Goal: Complete application form

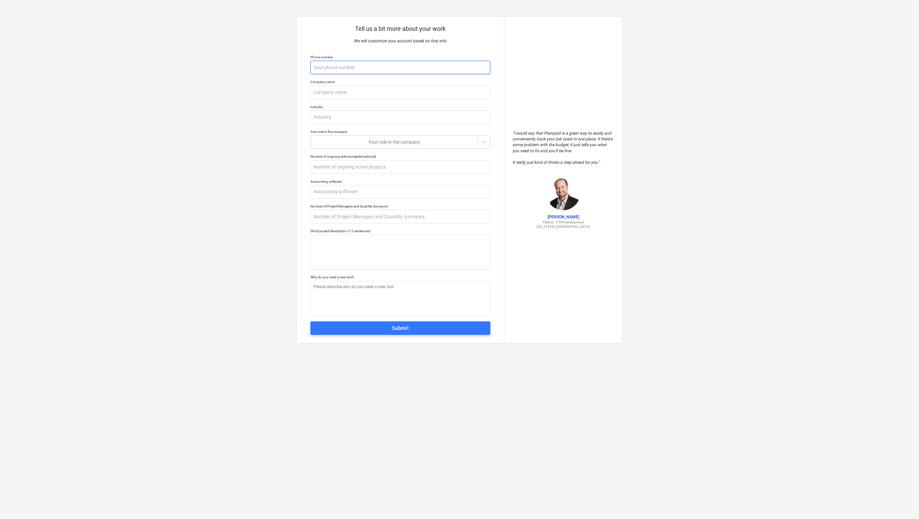
click at [347, 71] on input "text" at bounding box center [400, 68] width 180 height 14
type textarea "x"
type input "0"
type textarea "x"
type input "00"
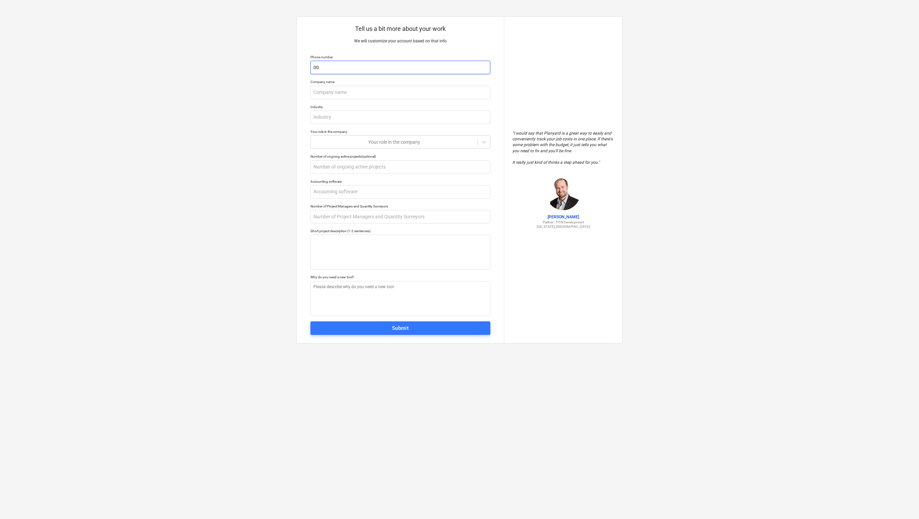
type textarea "x"
type input "003"
type textarea "x"
type input "0033"
type textarea "x"
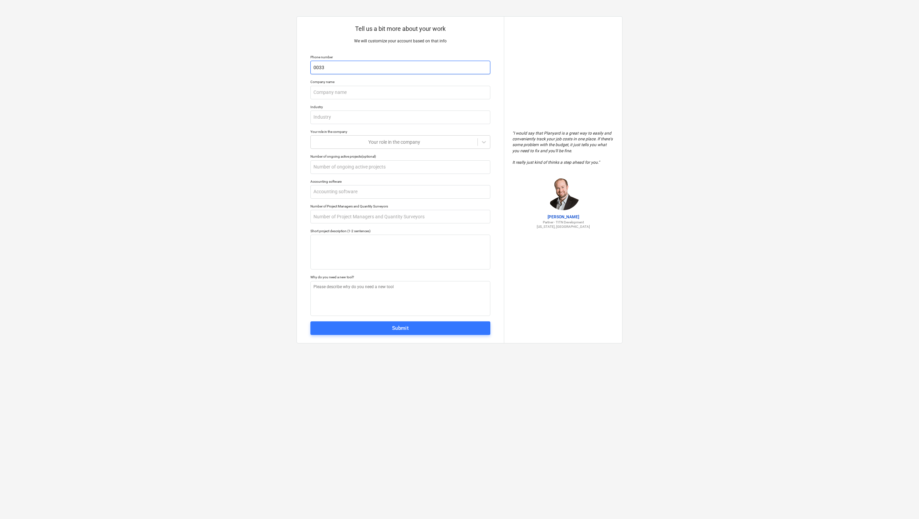
type input "00336"
type textarea "x"
type input "003361"
type textarea "x"
type input "0033612"
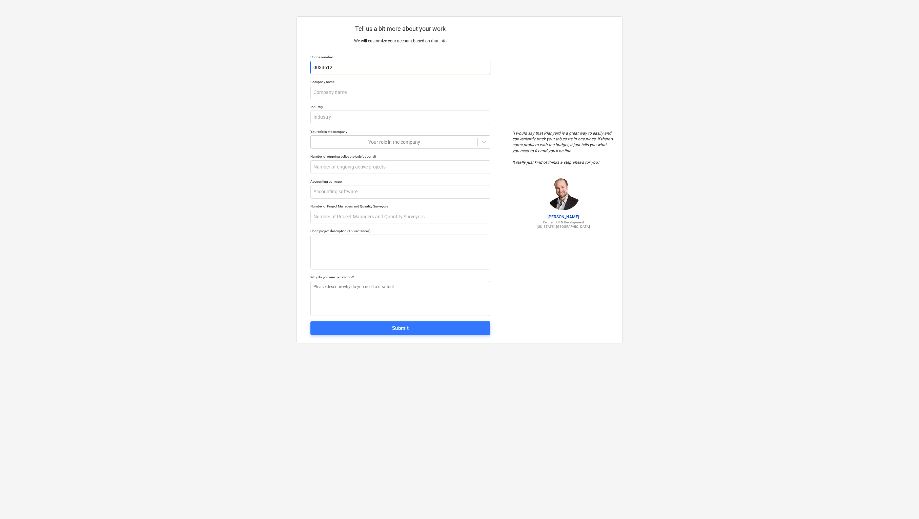
type textarea "x"
type input "00336125"
type textarea "x"
type input "003361257"
type textarea "x"
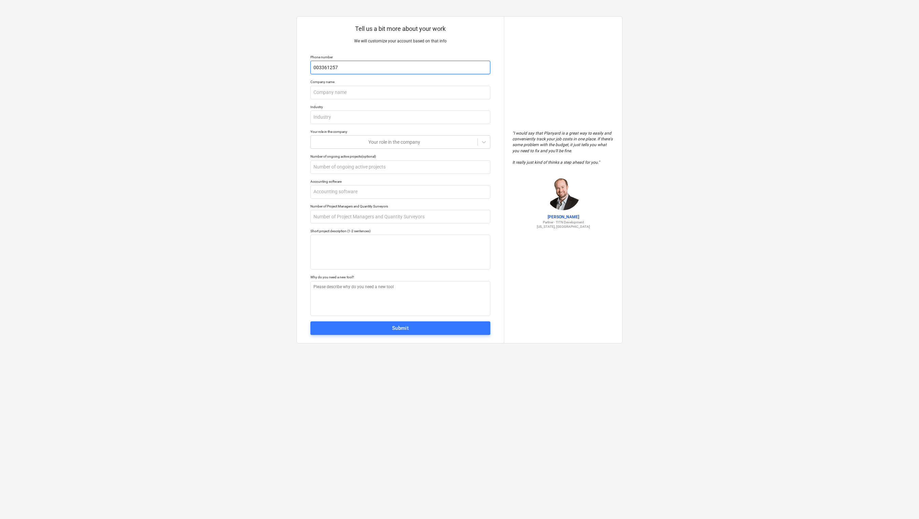
type input "0033612575"
type textarea "x"
type input "00336125750"
type textarea "x"
type input "003361257506"
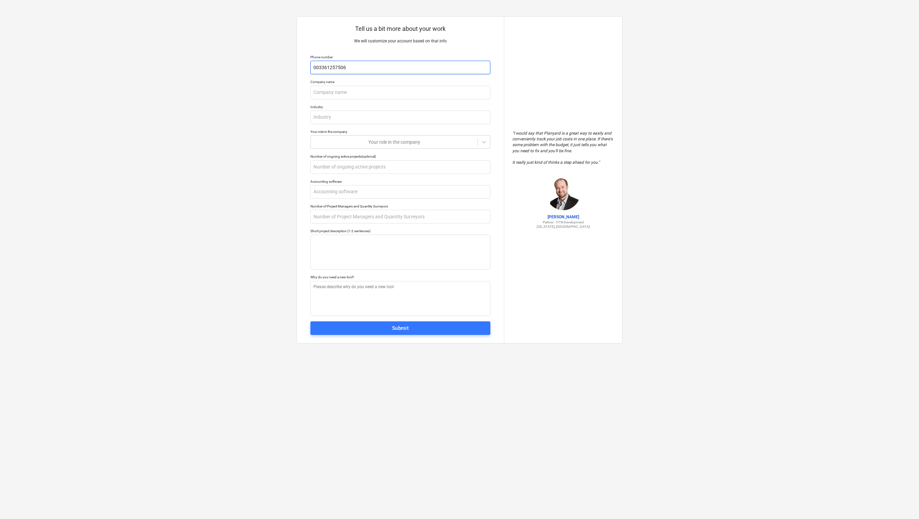
type textarea "x"
type input "0033612575068"
click at [349, 97] on input "text" at bounding box center [400, 93] width 180 height 14
type textarea "x"
type input "L"
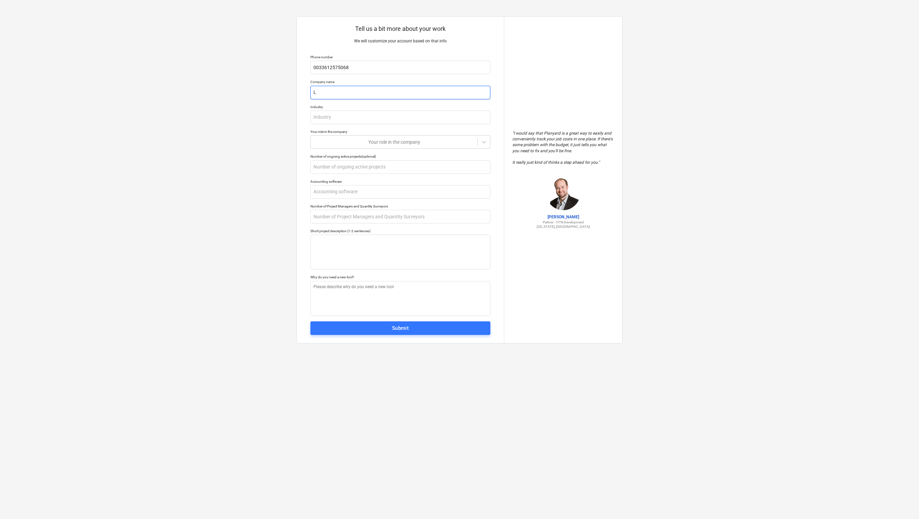
type textarea "x"
type input "LO"
type textarea "x"
type input "LOO"
type textarea "x"
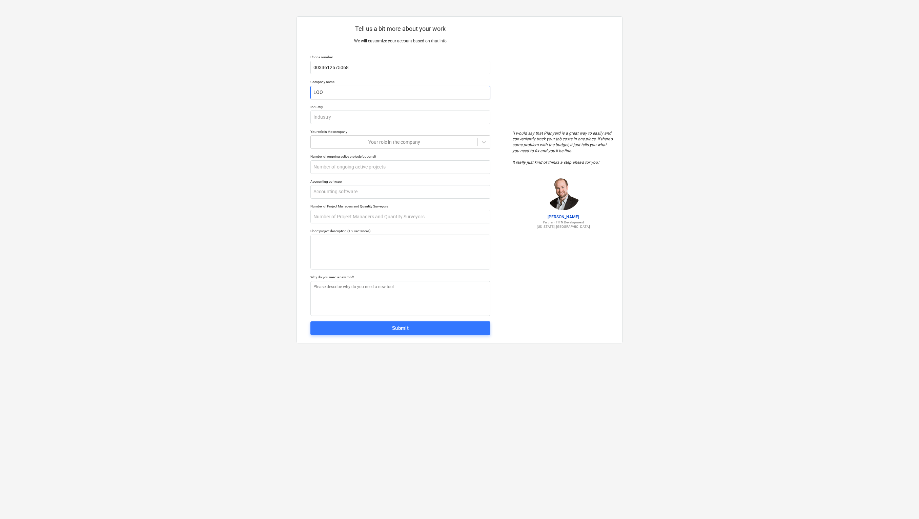
type input "LOOP"
type textarea "x"
type input "LOOPP"
type textarea "x"
type input "LOOPPP"
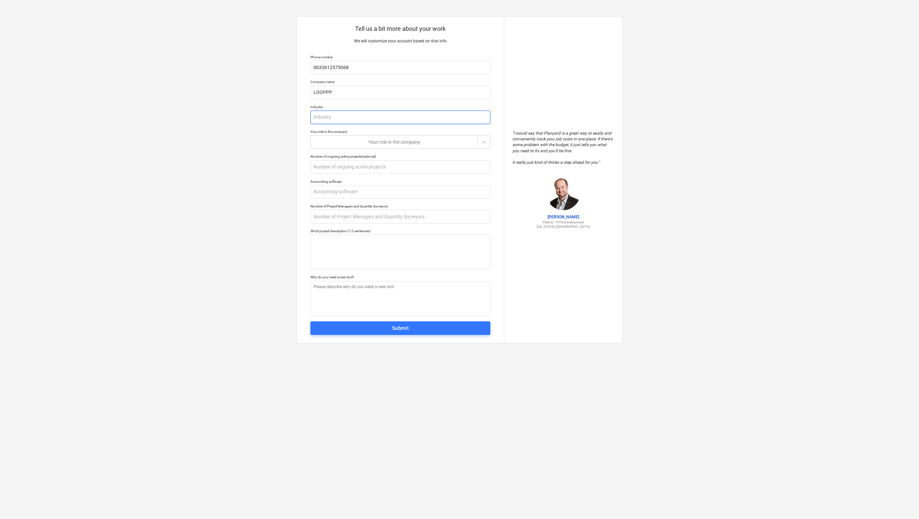
click at [349, 113] on input "text" at bounding box center [400, 117] width 180 height 14
type textarea "x"
type input "S"
type textarea "x"
type input "SE"
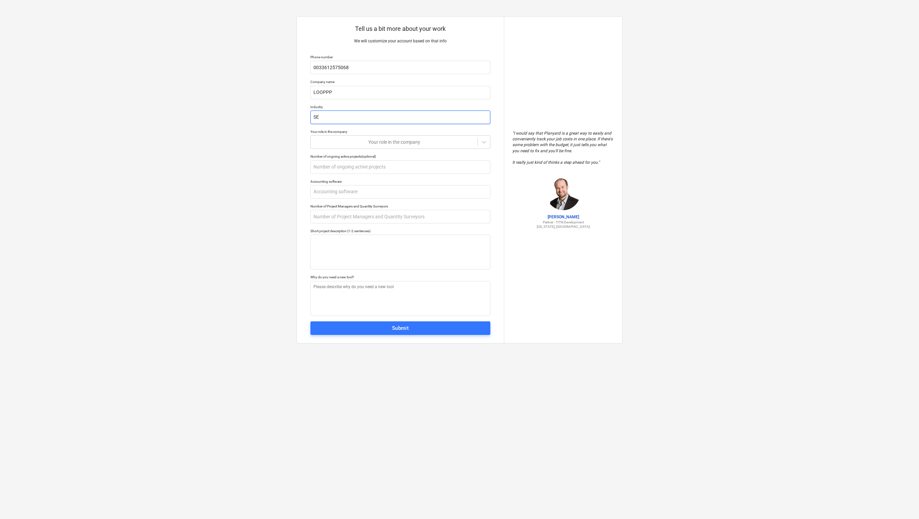
type textarea "x"
type input "SET"
type textarea "x"
type input "SET"
type textarea "x"
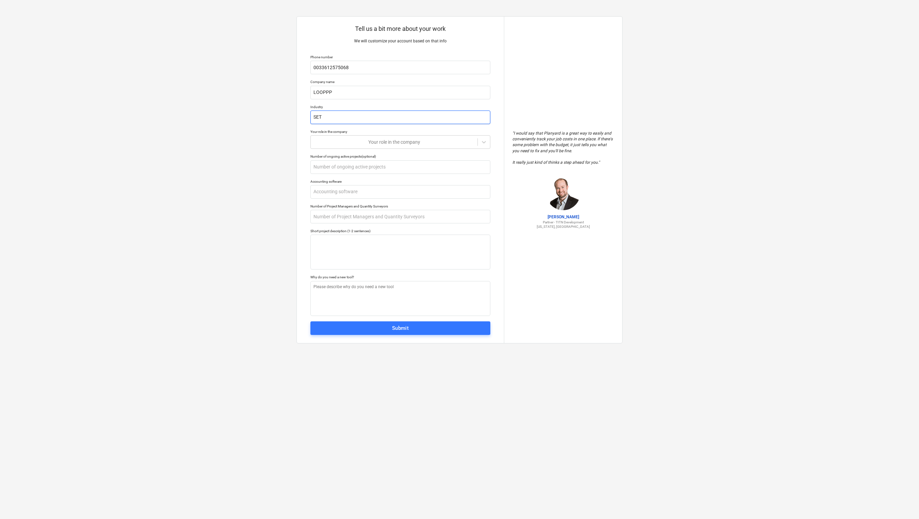
type input "SET B"
type textarea "x"
type input "SET BU"
type textarea "x"
type input "SET [PERSON_NAME]"
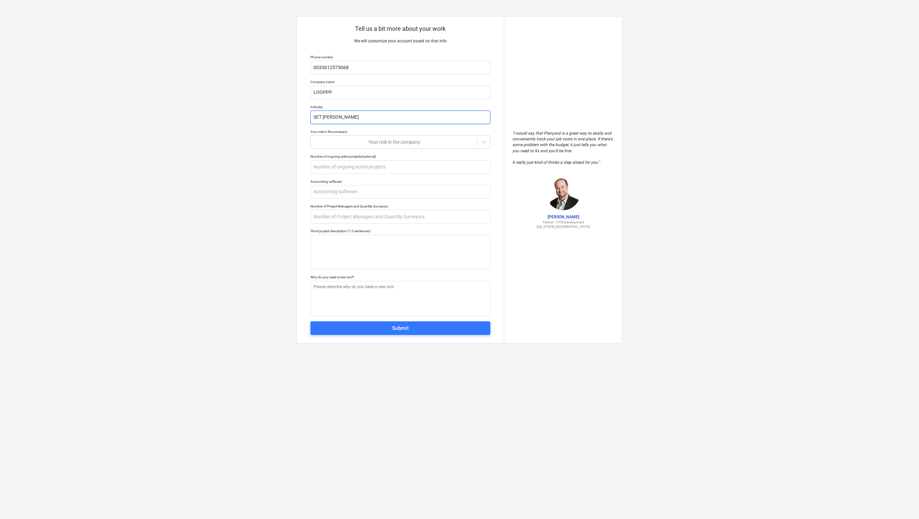
type textarea "x"
type input "SET BUIL"
type textarea "x"
type input "SET BUILD"
type textarea "x"
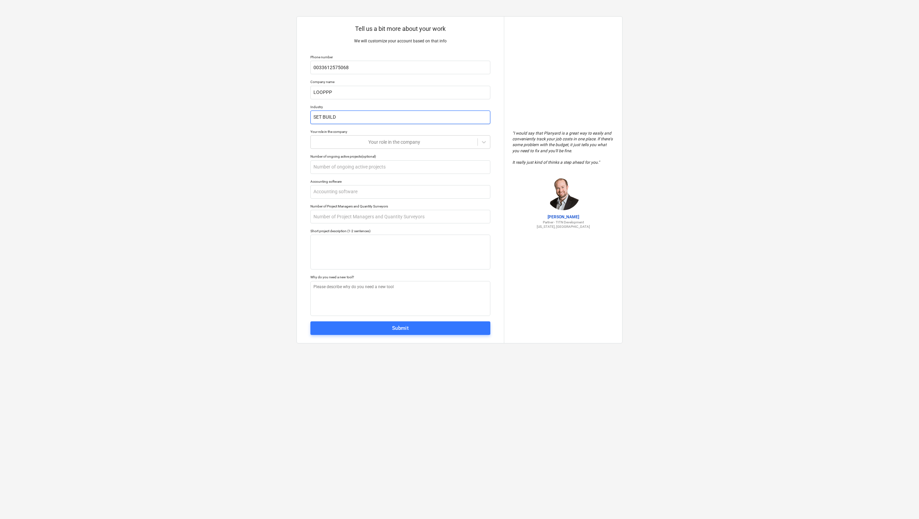
type input "SET BUILDI"
type textarea "x"
type input "SET BUILDIN"
type textarea "x"
type input "SET BUILDINF"
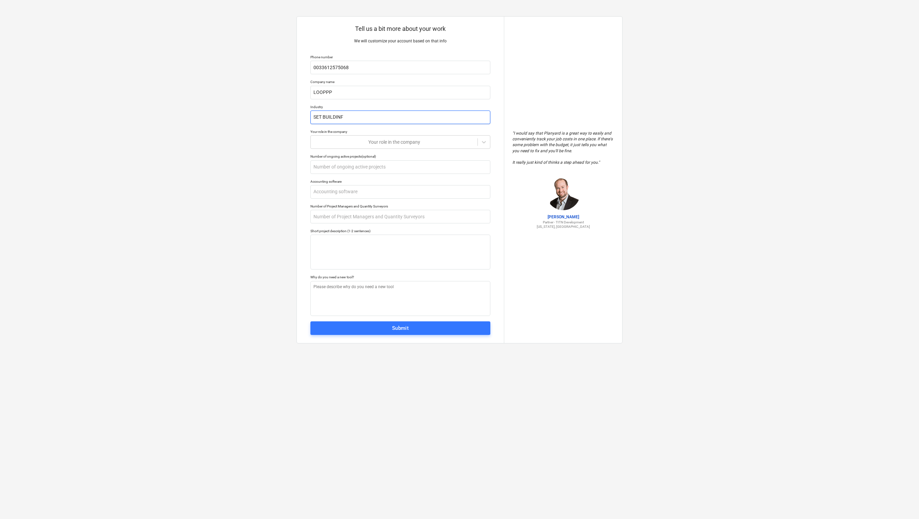
type textarea "x"
type input "SET BUILDIN"
type textarea "x"
type input "SET BUILDIND"
type textarea "x"
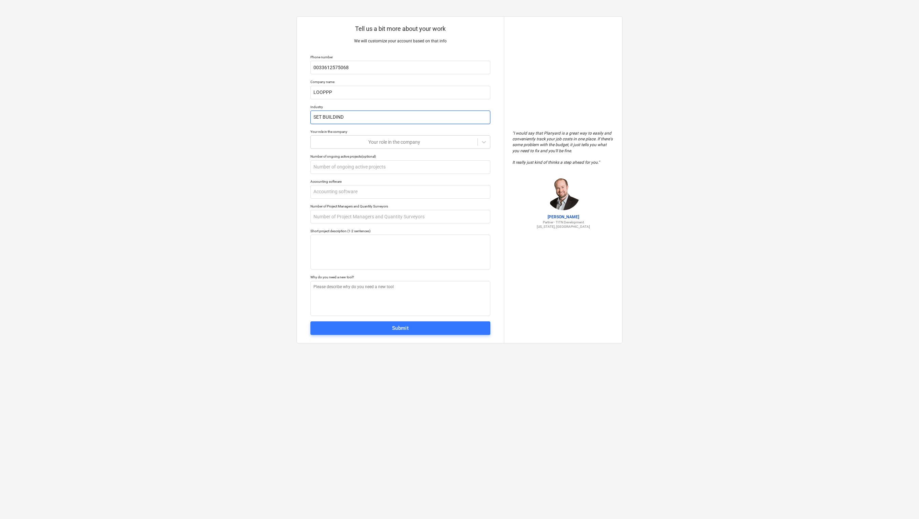
type input "SET BUILDIN"
type textarea "x"
type input "SET BUILDI"
type textarea "x"
type input "SET BUILD"
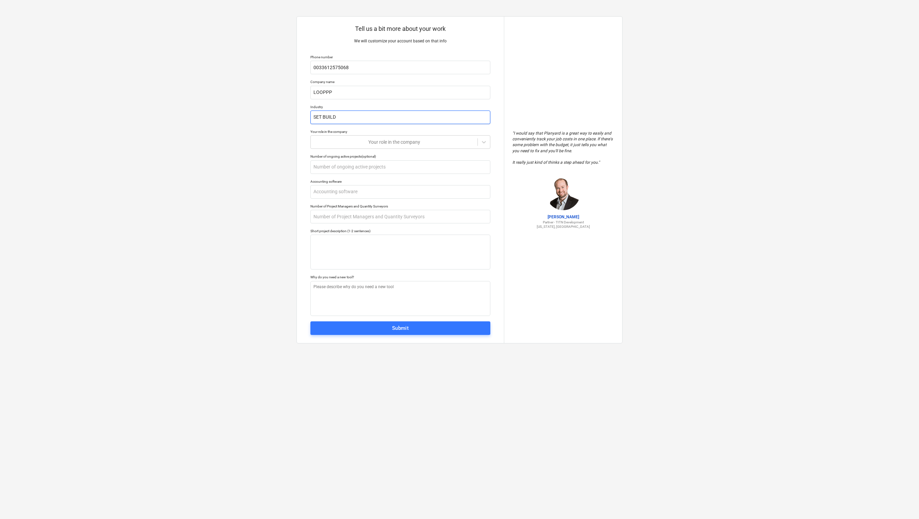
type textarea "x"
type input "SET BUILDI"
type textarea "x"
type input "SET BUILDIN"
type textarea "x"
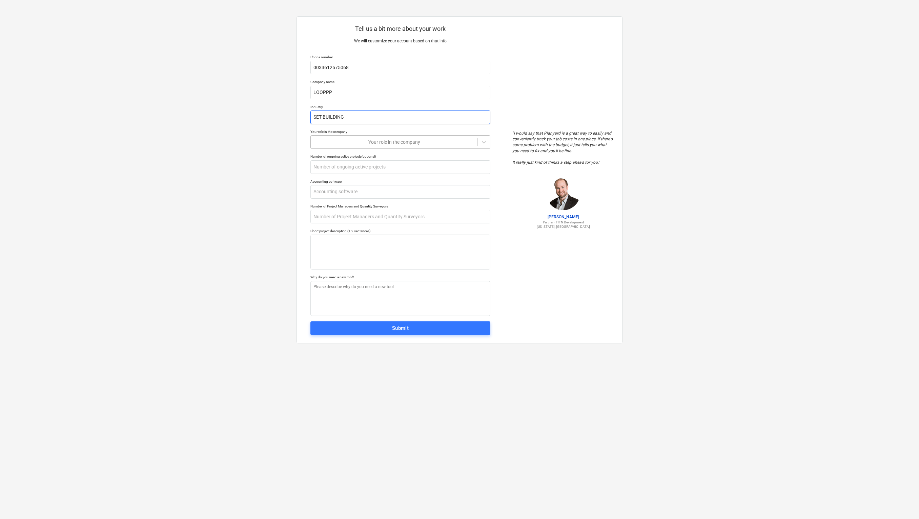
type input "SET BUILDING"
click at [347, 145] on div at bounding box center [394, 142] width 160 height 7
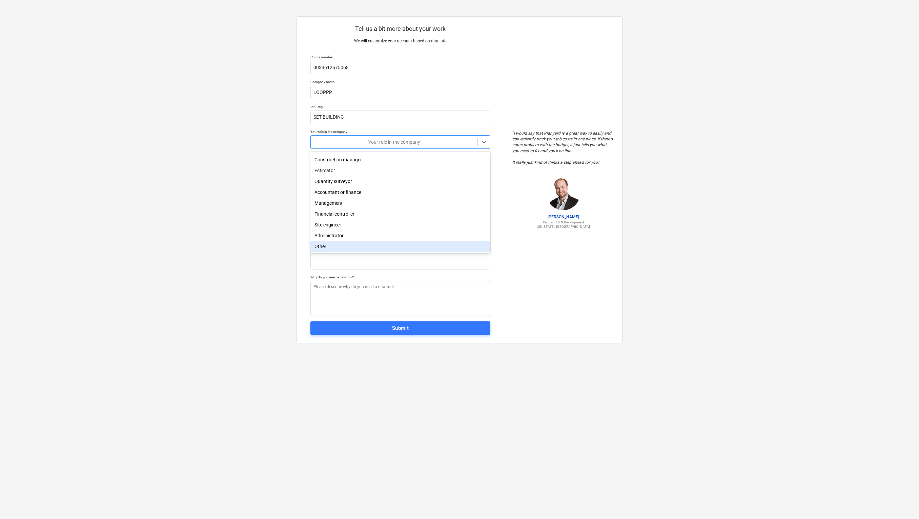
click at [339, 246] on div "Other" at bounding box center [400, 246] width 180 height 11
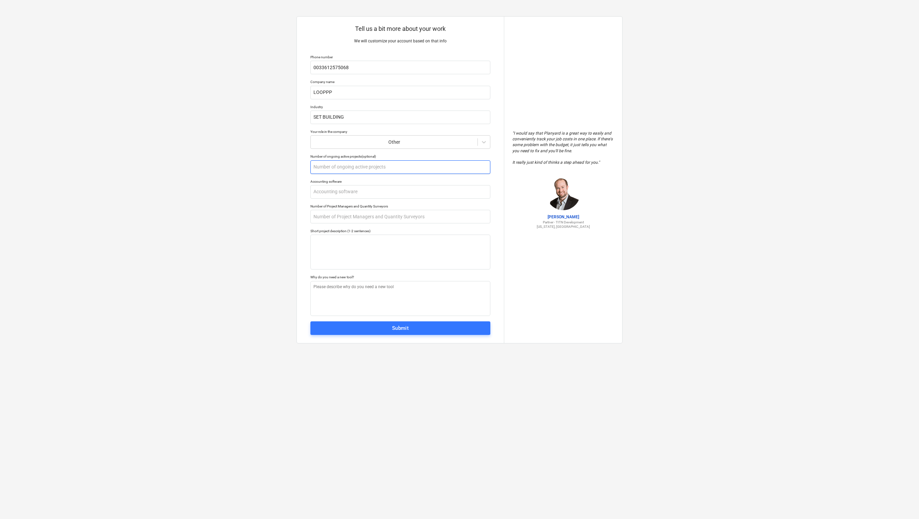
click at [339, 169] on input "text" at bounding box center [400, 167] width 180 height 14
type textarea "x"
type input "1"
type textarea "x"
type input "10"
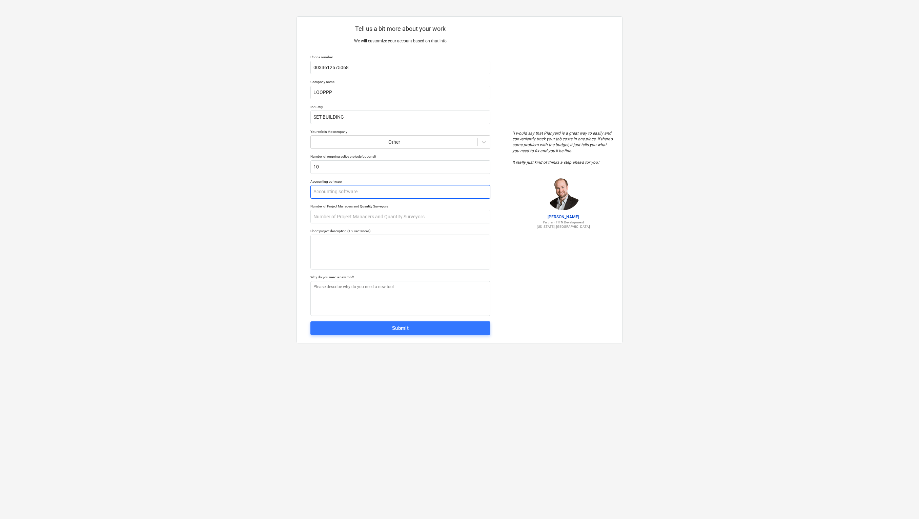
click at [346, 190] on input "text" at bounding box center [400, 192] width 180 height 14
type textarea "x"
type input "P"
type textarea "x"
type input "PE"
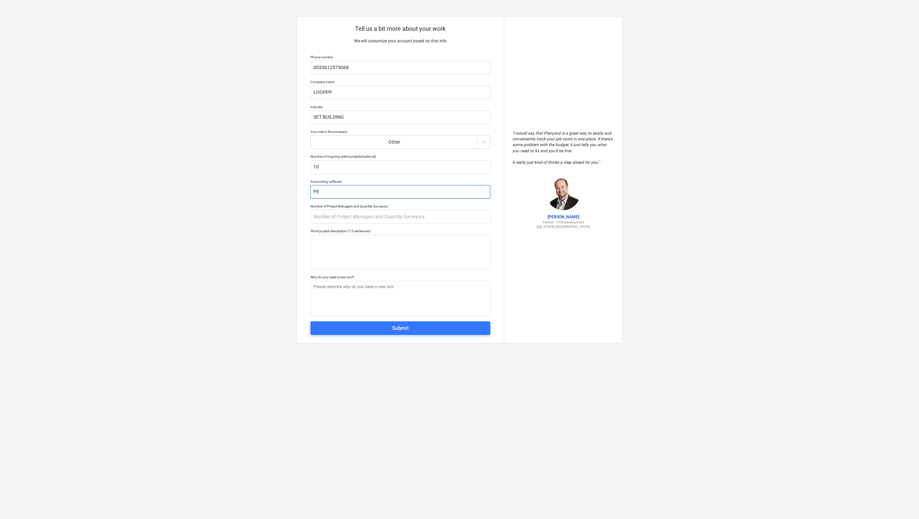
type textarea "x"
type input "PEN"
type textarea "x"
type input "PENN"
type textarea "x"
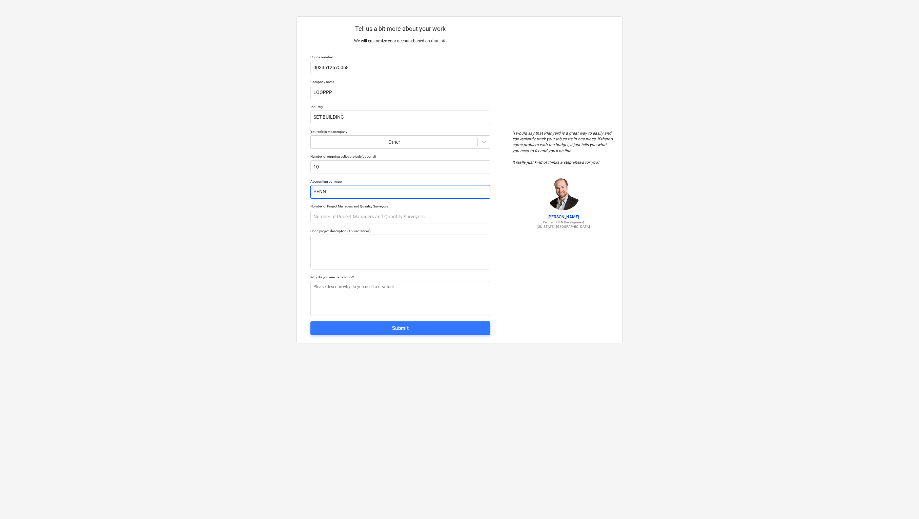
type input "[PERSON_NAME]"
type textarea "x"
type input "PENNYL"
type textarea "x"
type input "PENNYLA"
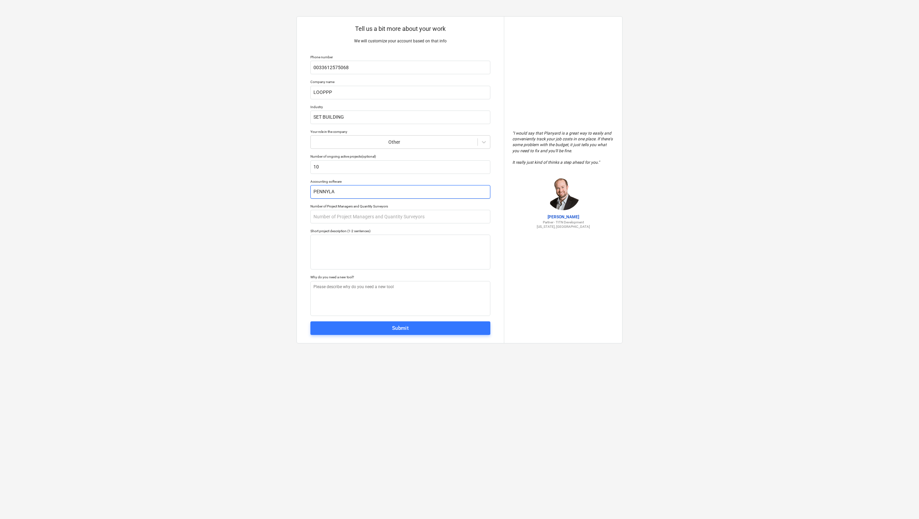
type textarea "x"
type input "PENNYLANE"
type textarea "x"
type input "PENNYLANE"
click at [342, 220] on input "text" at bounding box center [400, 217] width 180 height 14
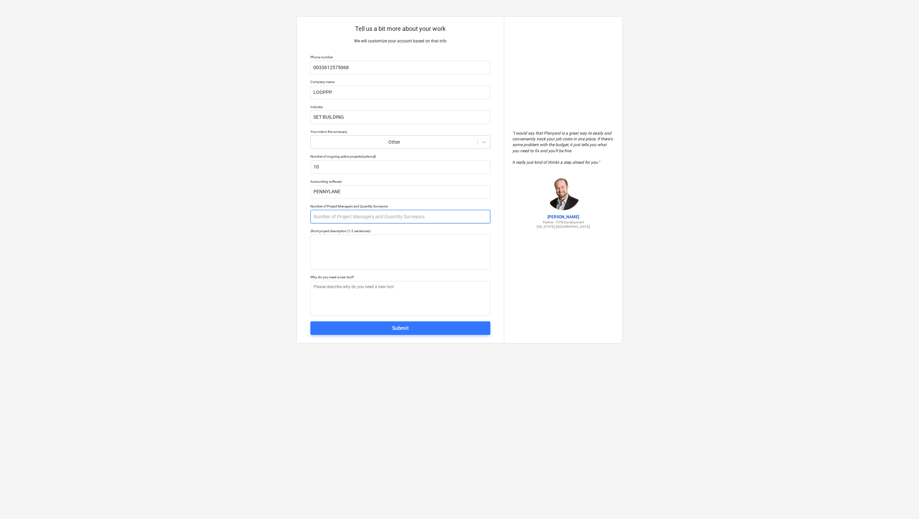
type textarea "x"
type input "4"
click at [349, 252] on textarea at bounding box center [400, 251] width 180 height 35
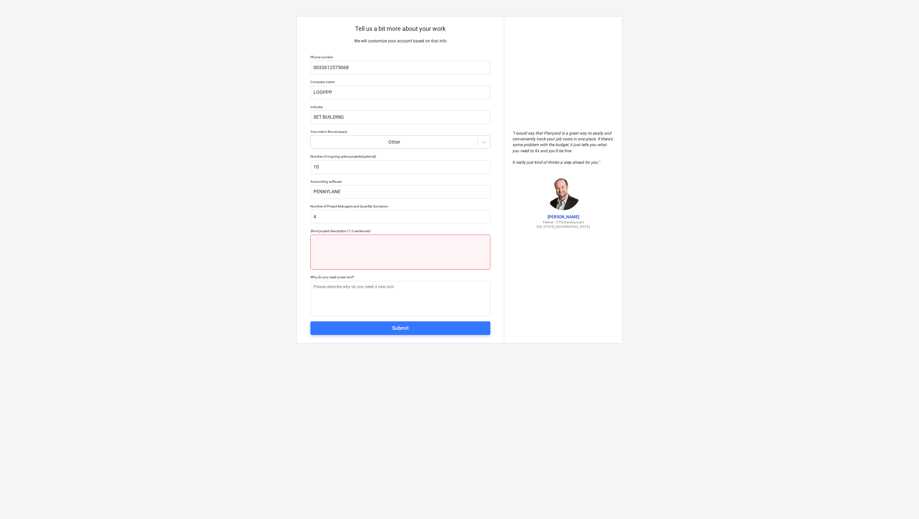
paste textarea "LOOPPP est une entreprise spécialisée dans la construction de décors pour des m…"
type textarea "x"
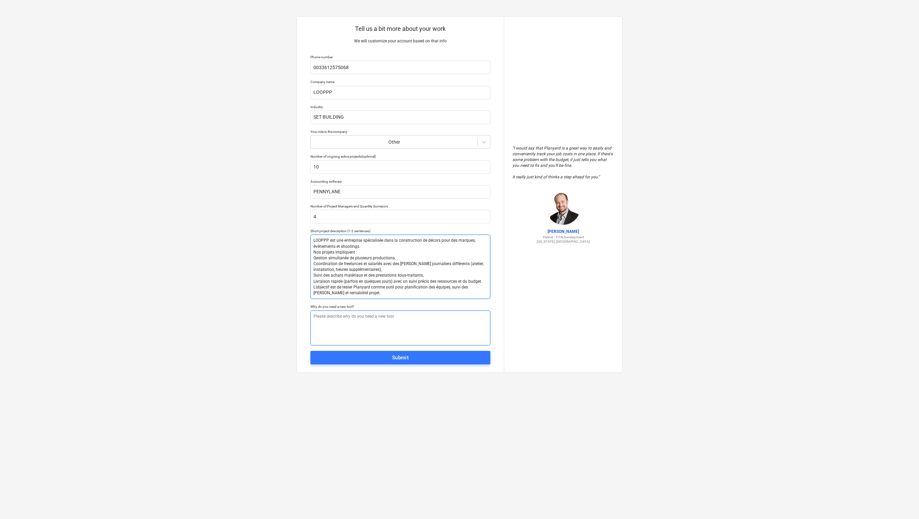
type textarea "LOOPPP est une entreprise spécialisée dans la construction de décors pour des m…"
click at [375, 320] on textarea at bounding box center [400, 327] width 180 height 35
paste textarea "We need a new tool because our current setup (Excel/Notion) doesn’t give us a c…"
type textarea "x"
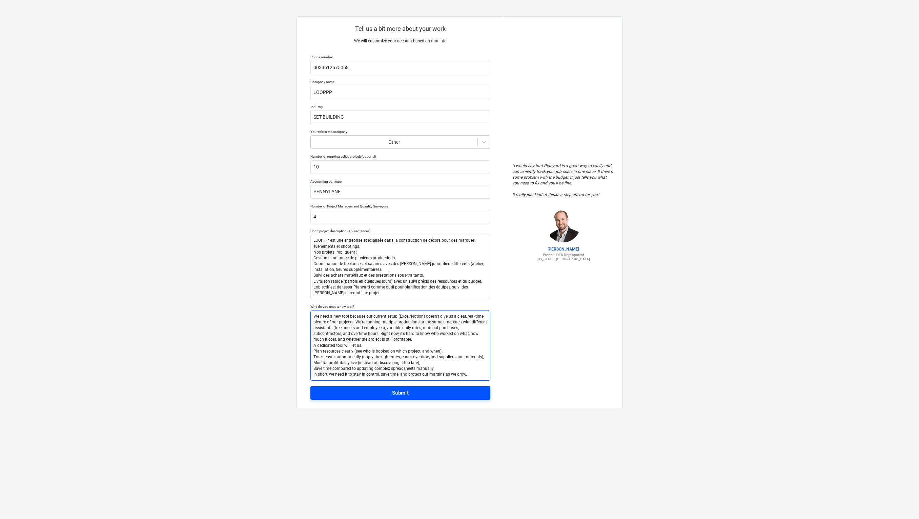
type textarea "We need a new tool because our current setup (Excel/Notion) doesn’t give us a c…"
click at [377, 391] on span "Submit" at bounding box center [400, 392] width 165 height 9
type textarea "x"
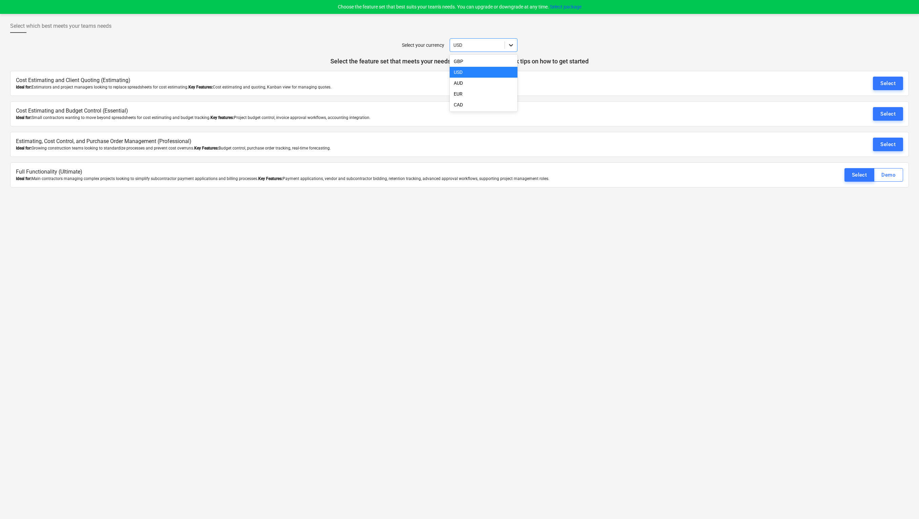
click at [509, 44] on icon at bounding box center [510, 45] width 7 height 7
click at [481, 95] on div "EUR" at bounding box center [484, 93] width 68 height 11
click at [890, 145] on div "Select" at bounding box center [887, 144] width 15 height 9
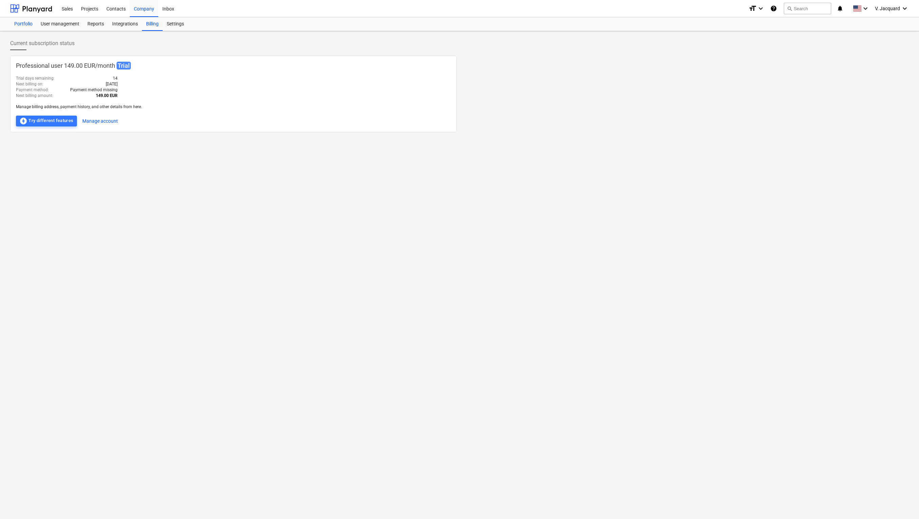
click at [19, 22] on div "Portfolio" at bounding box center [23, 24] width 26 height 14
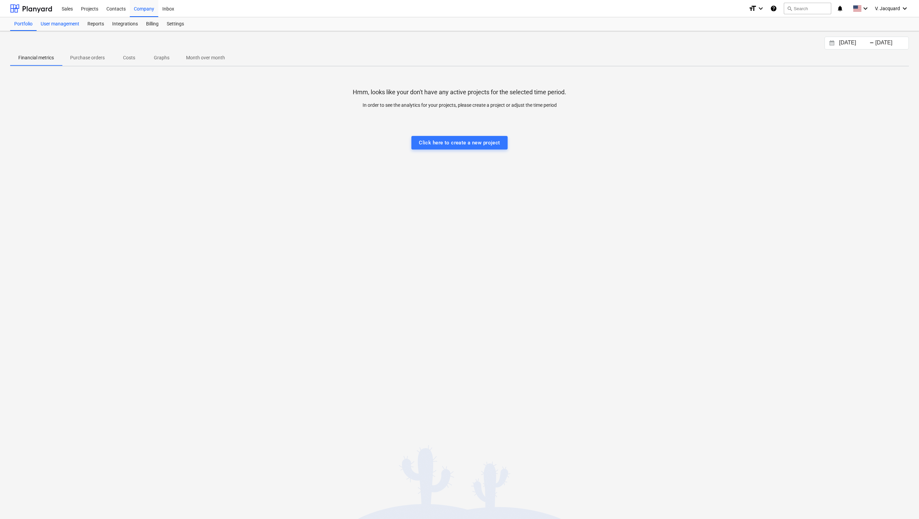
click at [56, 26] on div "User management" at bounding box center [60, 24] width 47 height 14
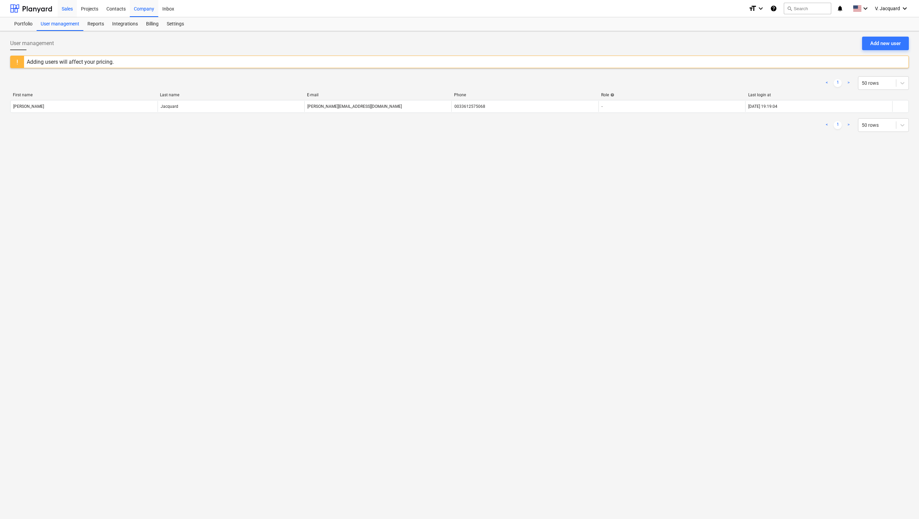
click at [70, 6] on div "Sales" at bounding box center [67, 8] width 19 height 17
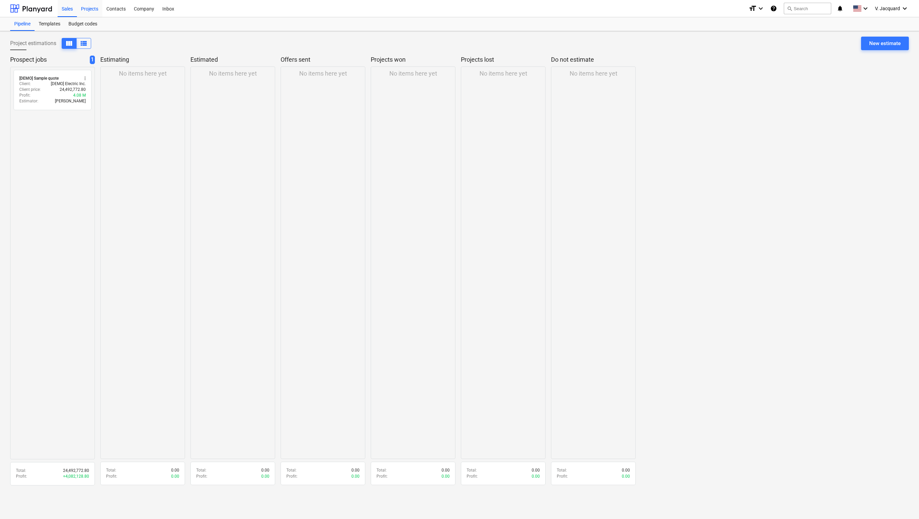
click at [90, 9] on div "Projects" at bounding box center [89, 8] width 25 height 17
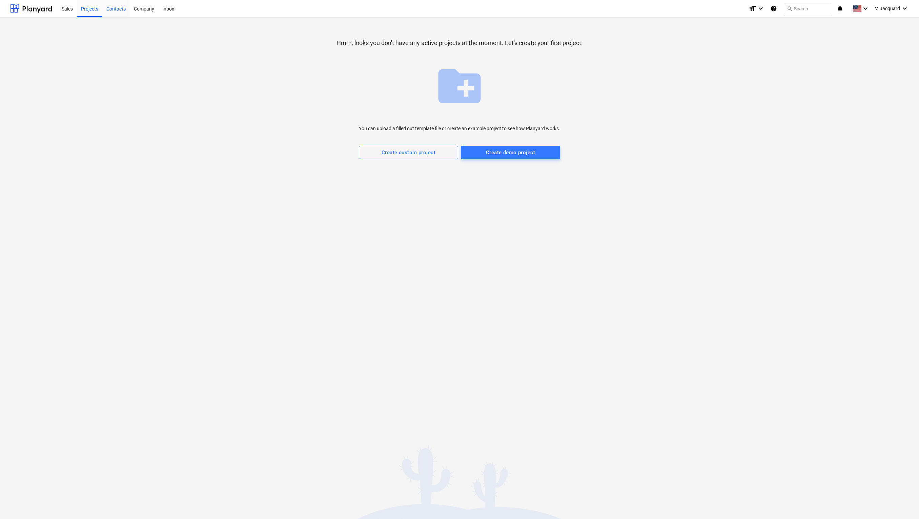
click at [123, 9] on div "Contacts" at bounding box center [115, 8] width 27 height 17
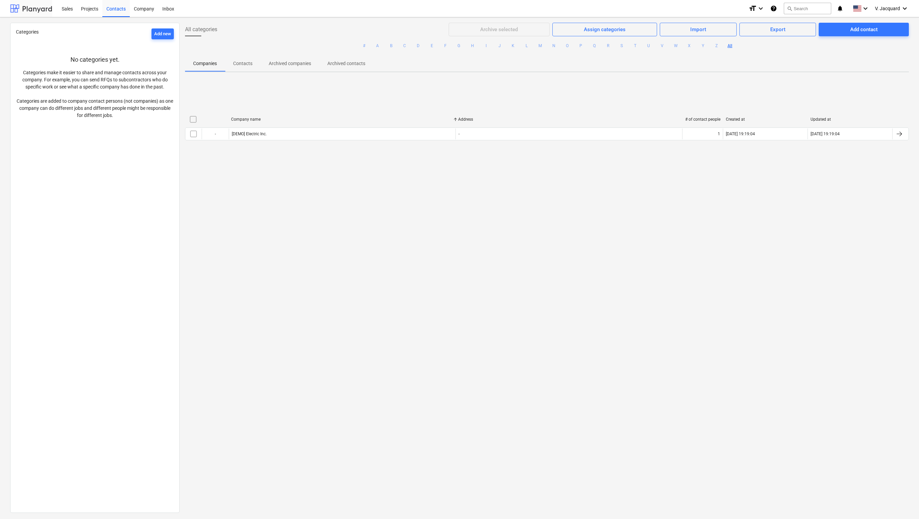
click at [28, 9] on div at bounding box center [31, 8] width 42 height 17
